Goal: Information Seeking & Learning: Find contact information

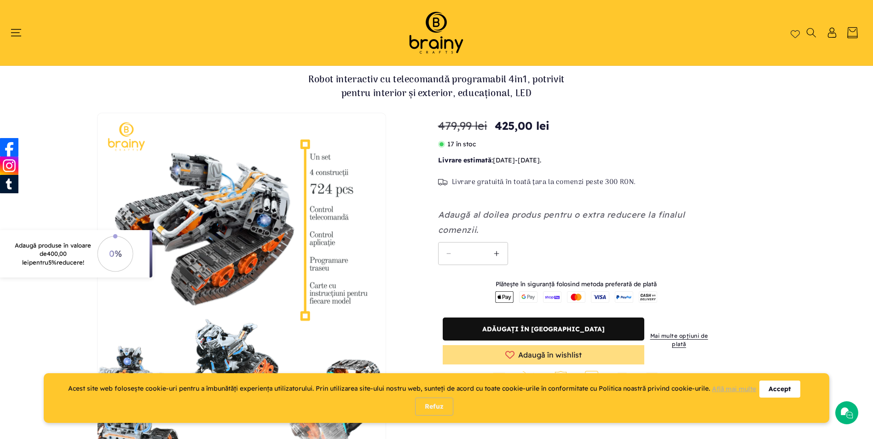
drag, startPoint x: 0, startPoint y: 0, endPoint x: 429, endPoint y: 42, distance: 430.8
click at [429, 42] on img at bounding box center [436, 32] width 78 height 47
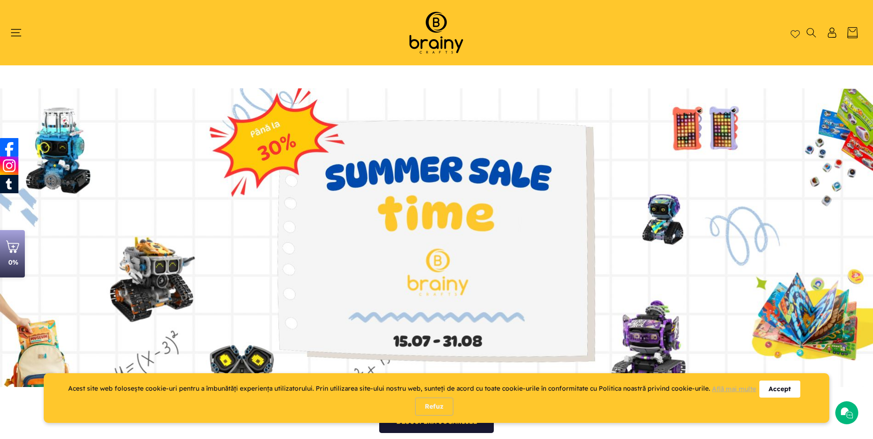
click at [783, 392] on div "Accept" at bounding box center [779, 388] width 41 height 17
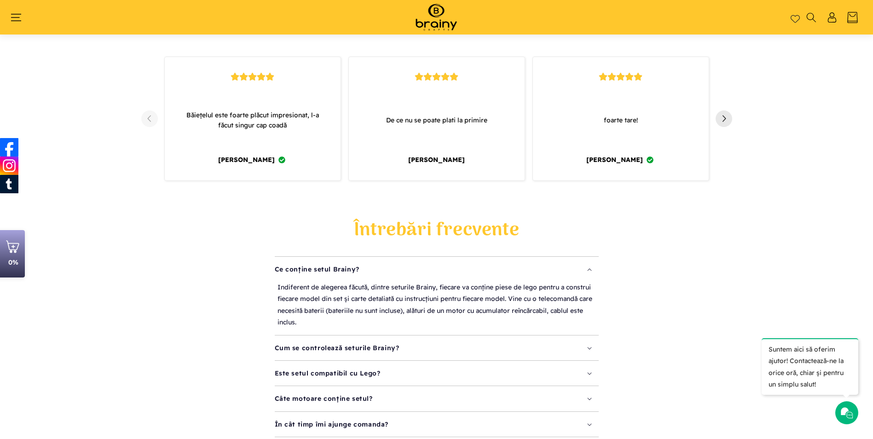
scroll to position [1073, 0]
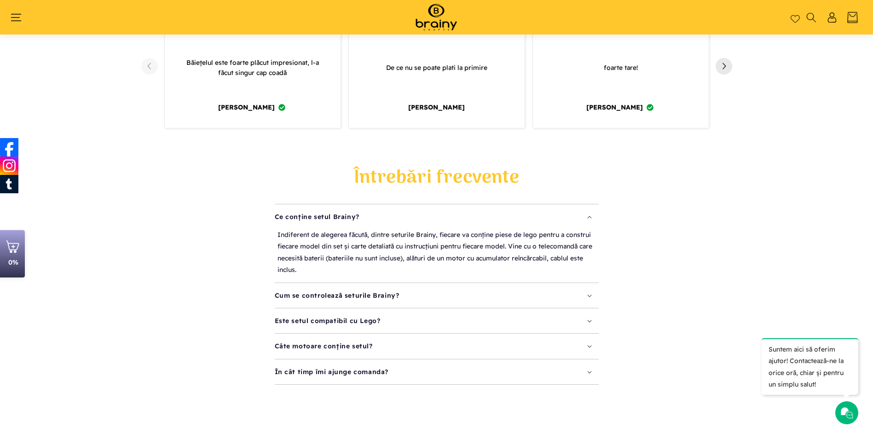
click at [451, 288] on summary "Cum se controlează seturile Brainy?" at bounding box center [437, 295] width 324 height 25
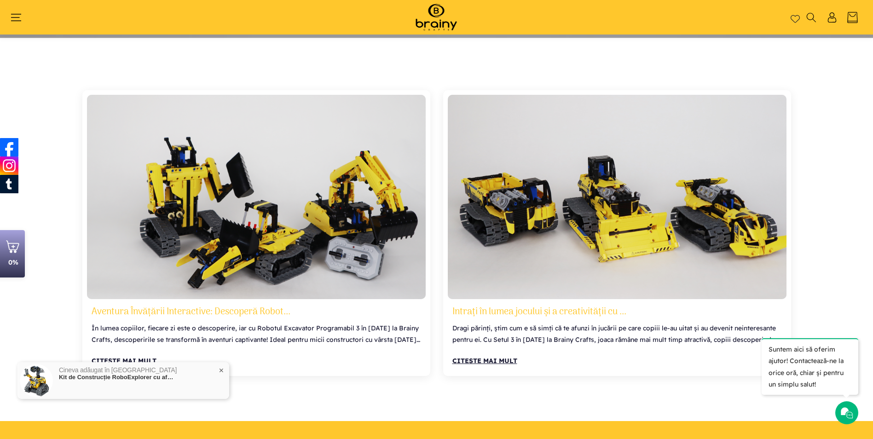
scroll to position [4317, 0]
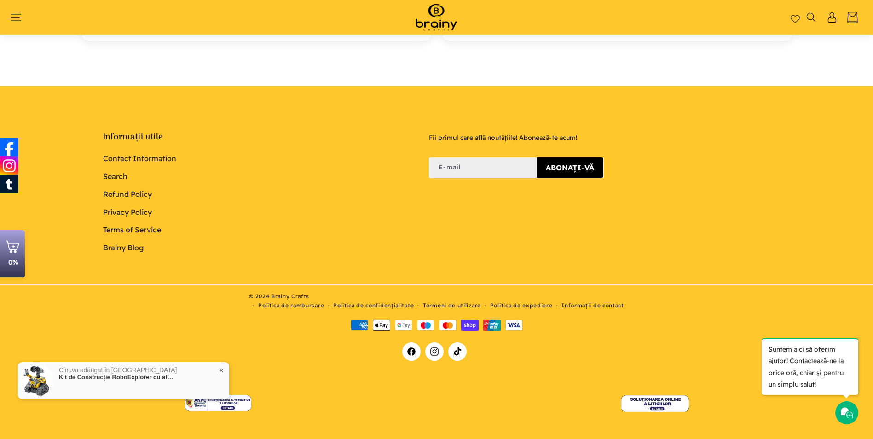
drag, startPoint x: 485, startPoint y: 261, endPoint x: 455, endPoint y: 392, distance: 134.6
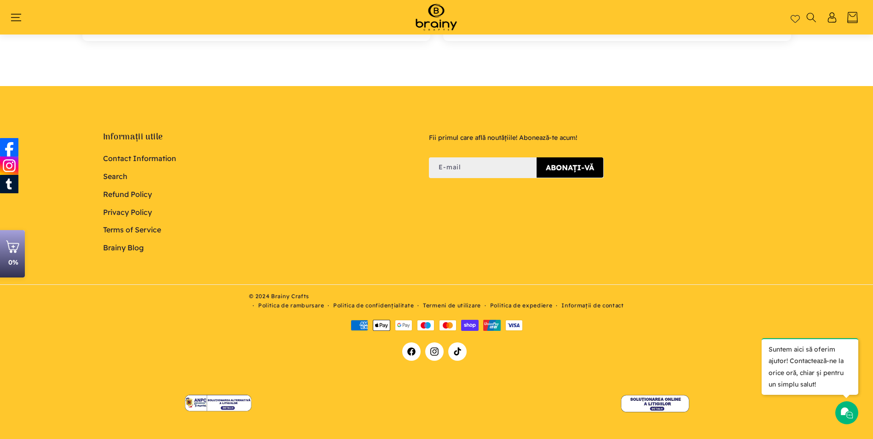
click at [590, 304] on link "Informații de contact" at bounding box center [592, 305] width 63 height 9
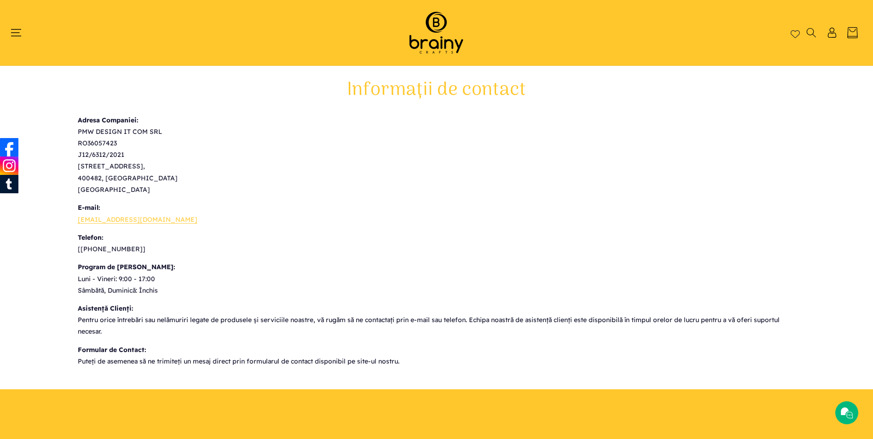
drag, startPoint x: 79, startPoint y: 132, endPoint x: 144, endPoint y: 132, distance: 65.8
click at [144, 132] on p "Adresa Companiei: PMW DESIGN IT COM SRL RO36057423 J12/6312/2021 [STREET_ADDRES…" at bounding box center [437, 155] width 718 height 81
drag, startPoint x: 156, startPoint y: 132, endPoint x: 124, endPoint y: 133, distance: 32.7
click at [124, 133] on p "Adresa Companiei: PMW DESIGN IT COM SRL RO36057423 J12/6312/2021 Colonia Sopor …" at bounding box center [437, 155] width 718 height 81
drag, startPoint x: 138, startPoint y: 130, endPoint x: 64, endPoint y: 130, distance: 73.6
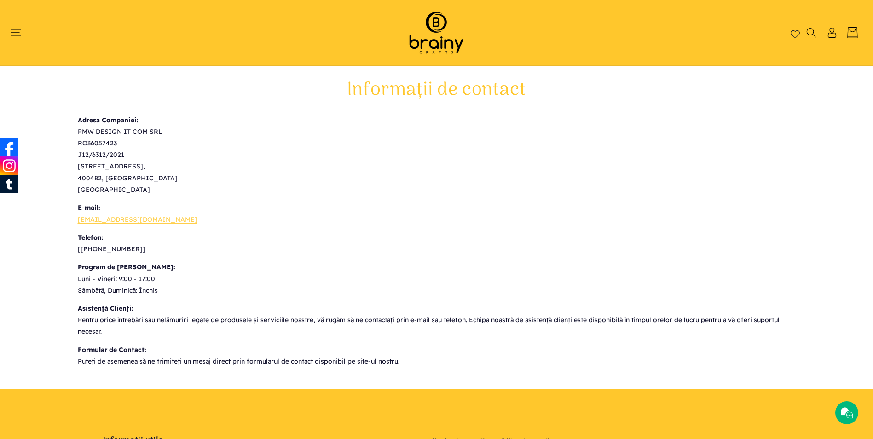
click at [64, 130] on main "Informații de contact Adresa Companiei: PMW DESIGN IT COM SRL RO36057423 J12/63…" at bounding box center [436, 216] width 873 height 301
drag, startPoint x: 135, startPoint y: 130, endPoint x: 143, endPoint y: 283, distance: 152.9
click at [143, 282] on div "Adresa Companiei: PMW DESIGN IT COM SRL RO36057423 J12/6312/2021 Colonia Sopor …" at bounding box center [437, 241] width 718 height 253
drag, startPoint x: 126, startPoint y: 291, endPoint x: 216, endPoint y: 341, distance: 103.0
click at [216, 341] on div "Adresa Companiei: PMW DESIGN IT COM SRL RO36057423 J12/6312/2021 Colonia Sopor …" at bounding box center [437, 241] width 718 height 253
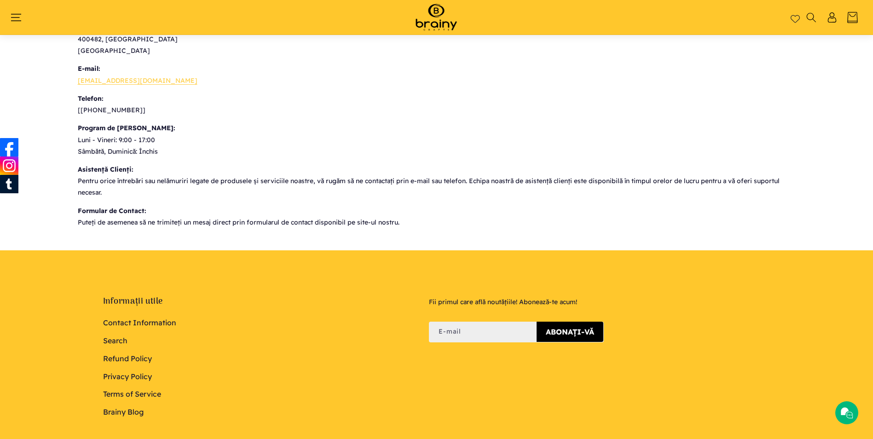
scroll to position [153, 0]
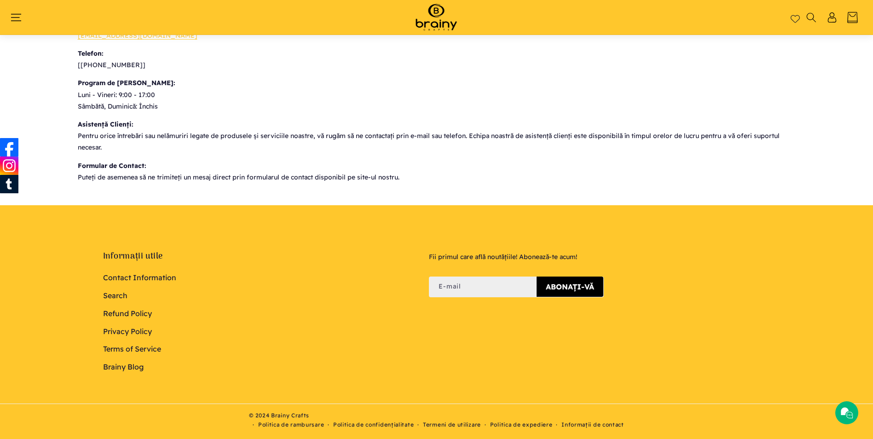
drag, startPoint x: 182, startPoint y: 264, endPoint x: 127, endPoint y: 262, distance: 54.3
click at [127, 262] on div "Informații utile Contact Information Search Refund Policy Privacy Policy Terms …" at bounding box center [248, 313] width 333 height 125
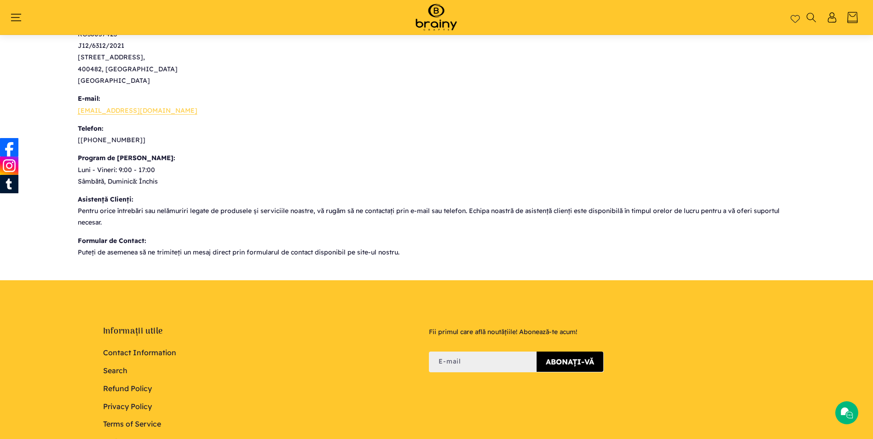
scroll to position [0, 0]
